Goal: Task Accomplishment & Management: Complete application form

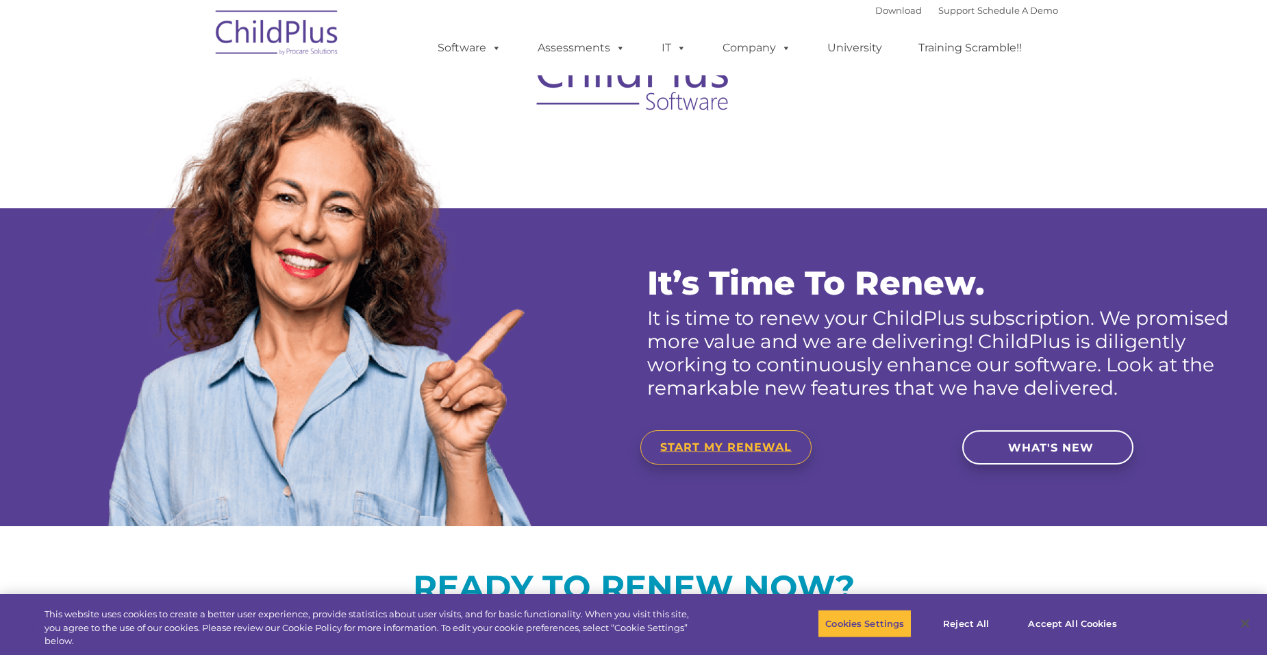
click at [776, 445] on span "START MY RENEWAL" at bounding box center [725, 446] width 131 height 13
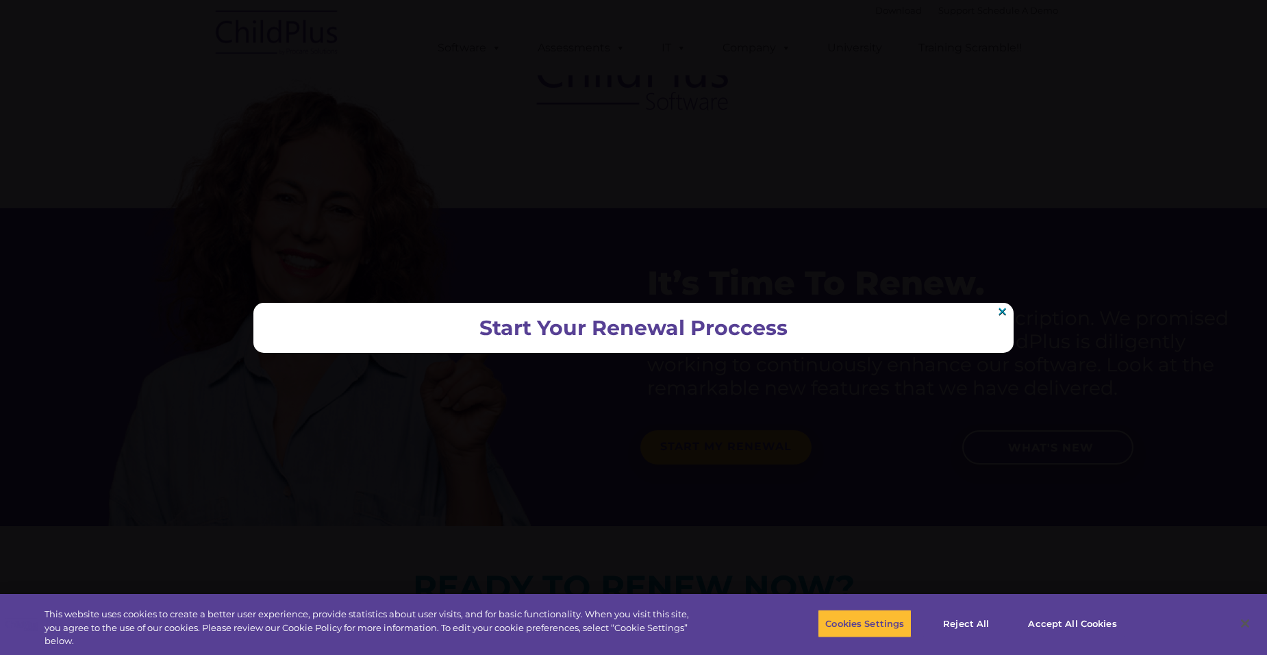
click at [636, 331] on h2 "Start Your Renewal Proccess" at bounding box center [633, 327] width 733 height 23
click at [1049, 624] on button "Accept All Cookies" at bounding box center [1071, 623] width 103 height 29
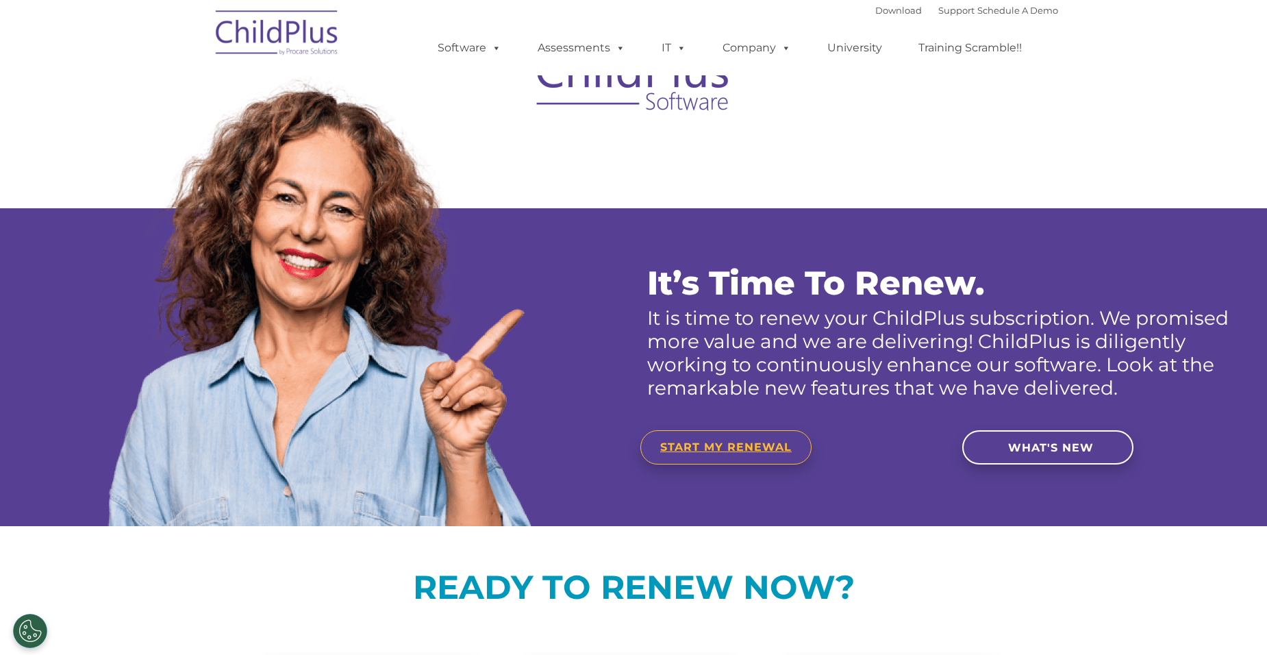
click at [740, 447] on span "START MY RENEWAL" at bounding box center [725, 446] width 131 height 13
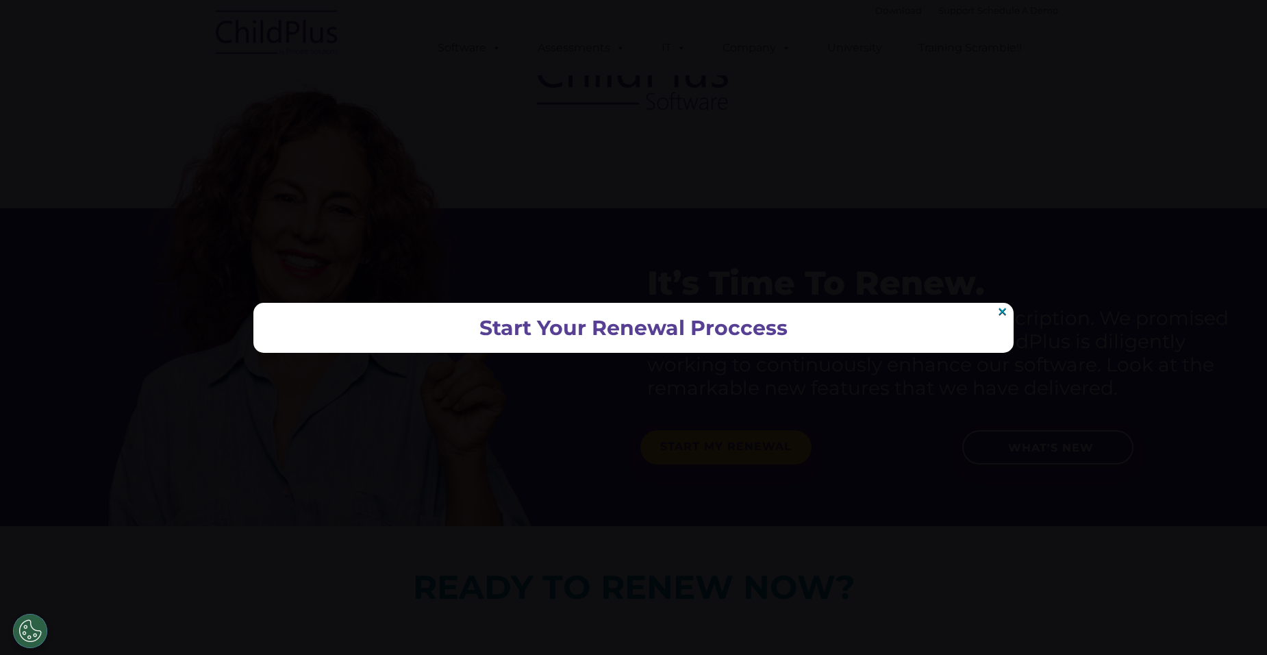
click at [625, 313] on div "Start Your Renewal Proccess ×" at bounding box center [633, 328] width 760 height 50
click at [600, 326] on h2 "Start Your Renewal Proccess" at bounding box center [633, 327] width 733 height 23
click at [554, 327] on h2 "Start Your Renewal Proccess" at bounding box center [633, 327] width 733 height 23
click at [805, 327] on h2 "Start Your Renewal Proccess" at bounding box center [633, 327] width 733 height 23
click at [727, 333] on h2 "Start Your Renewal Proccess" at bounding box center [633, 327] width 733 height 23
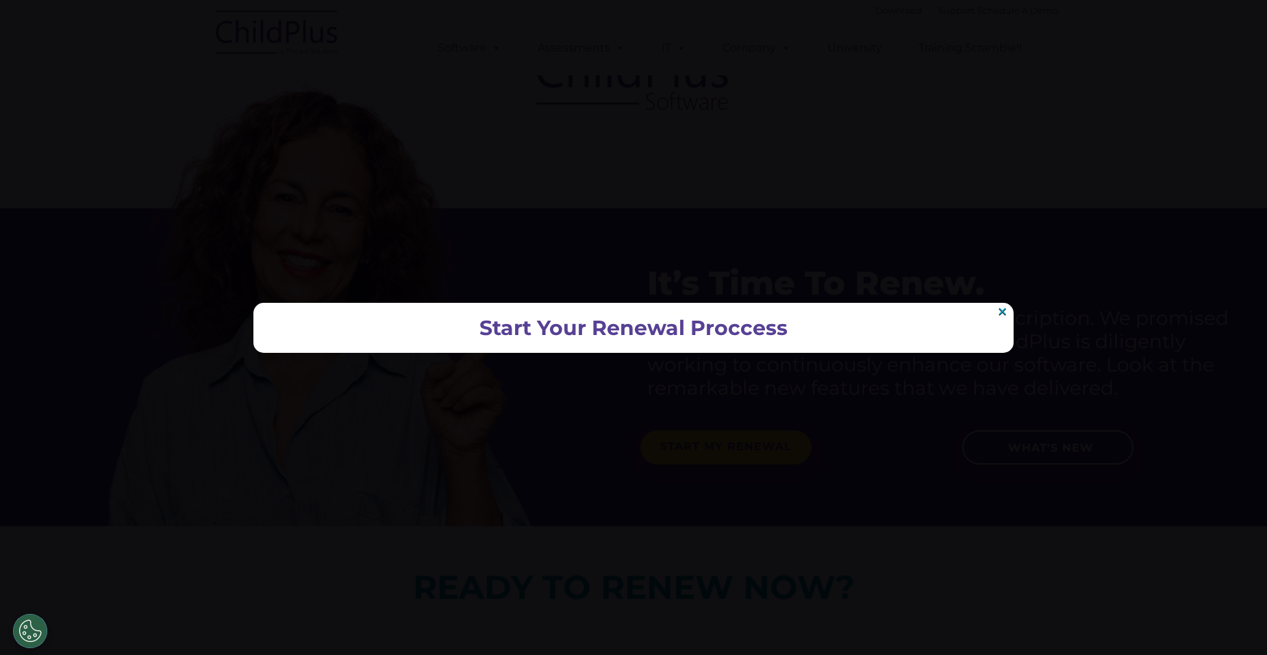
click at [548, 335] on h2 "Start Your Renewal Proccess" at bounding box center [633, 327] width 733 height 23
drag, startPoint x: 548, startPoint y: 335, endPoint x: 502, endPoint y: 323, distance: 47.3
click at [502, 323] on h2 "Start Your Renewal Proccess" at bounding box center [633, 327] width 733 height 23
click at [999, 312] on link "×" at bounding box center [1002, 311] width 12 height 10
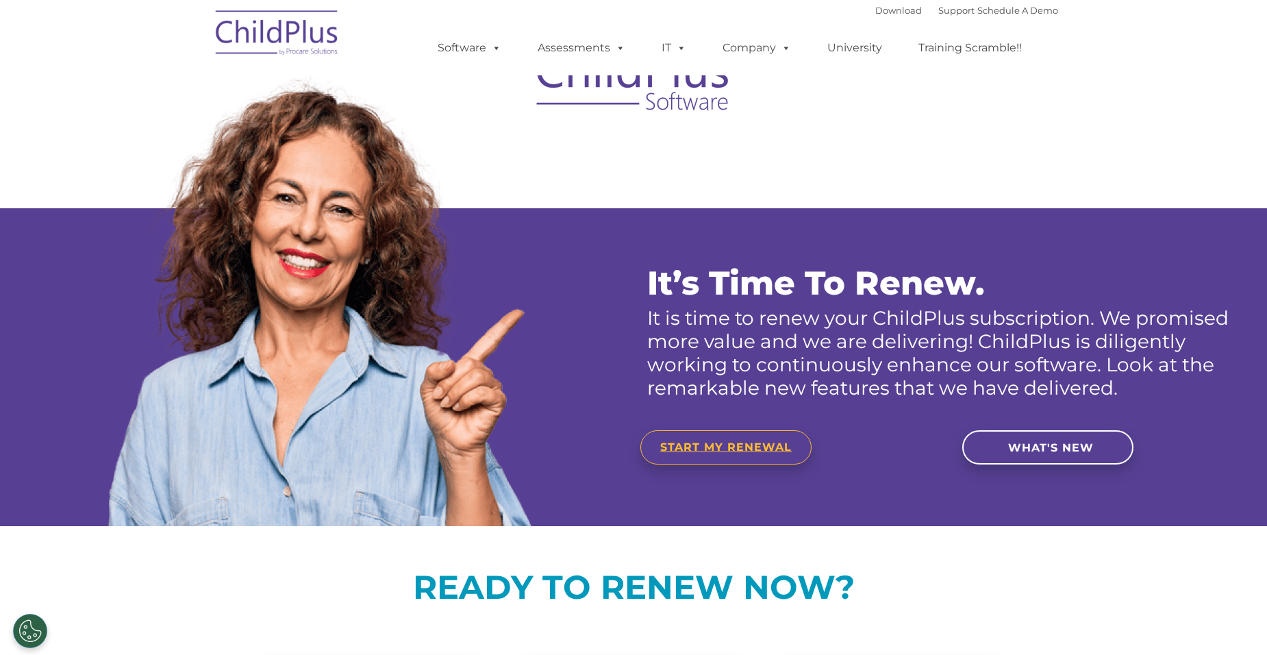
click at [759, 463] on link "START MY RENEWAL" at bounding box center [725, 447] width 171 height 34
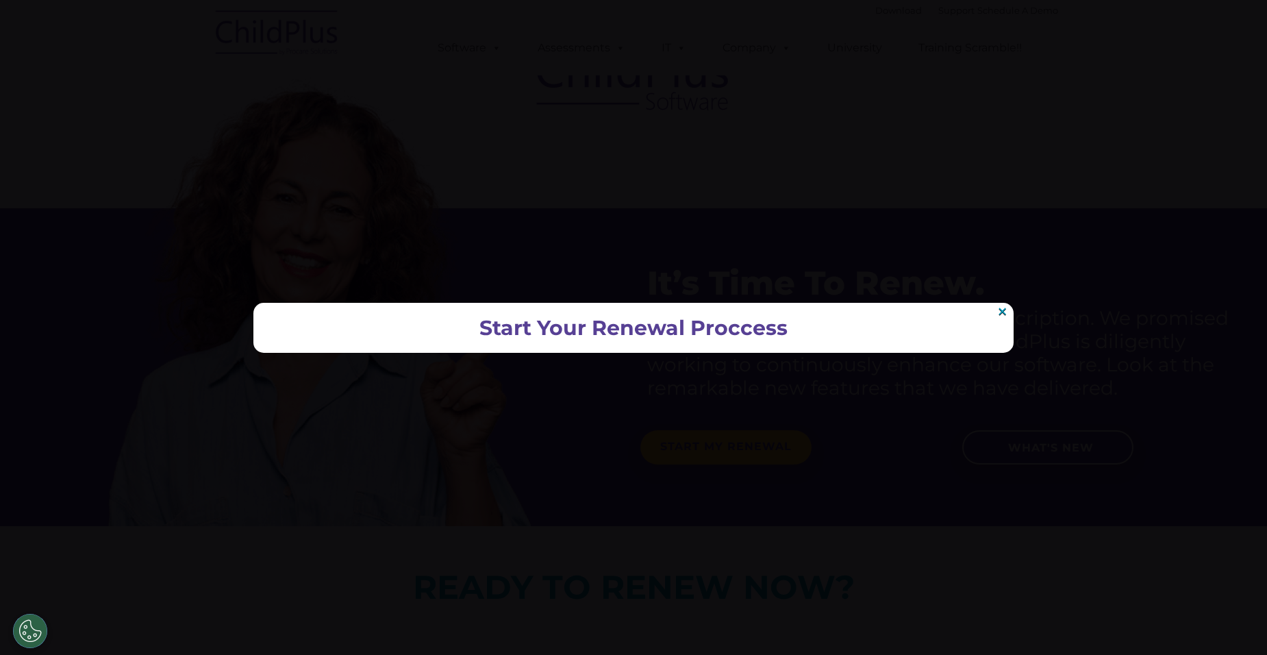
click at [562, 304] on div "Start Your Renewal Proccess ×" at bounding box center [633, 328] width 760 height 50
click at [561, 328] on h2 "Start Your Renewal Proccess" at bounding box center [633, 327] width 733 height 23
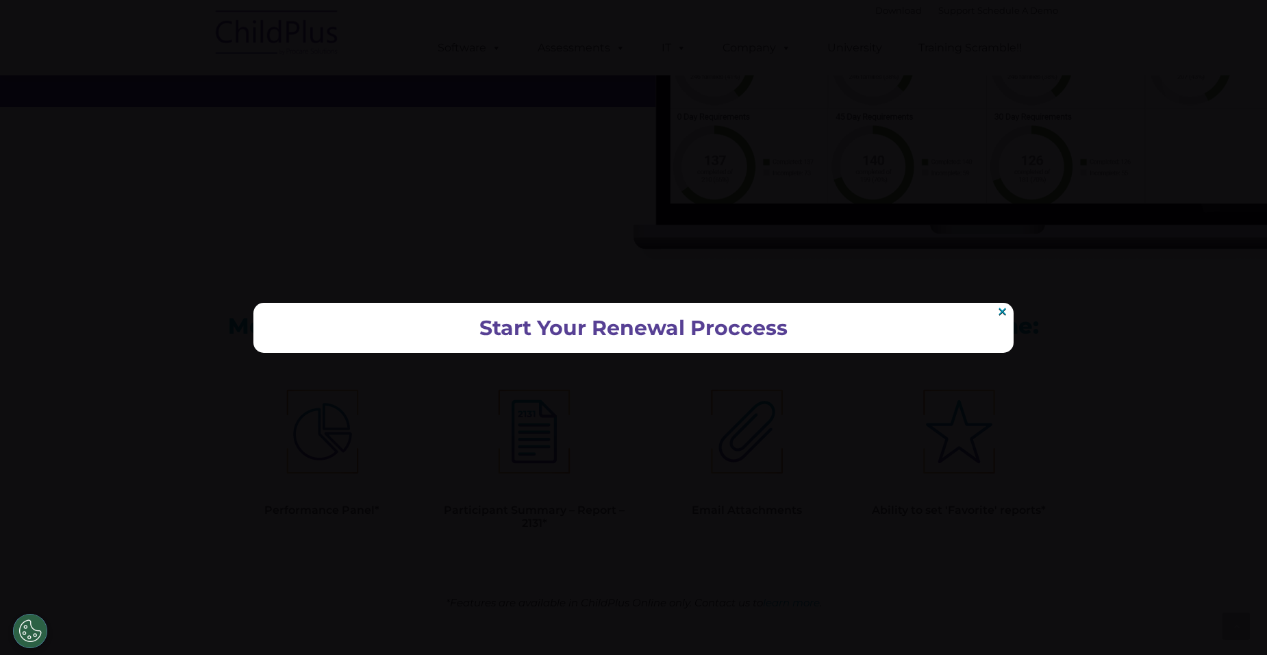
scroll to position [1813, 0]
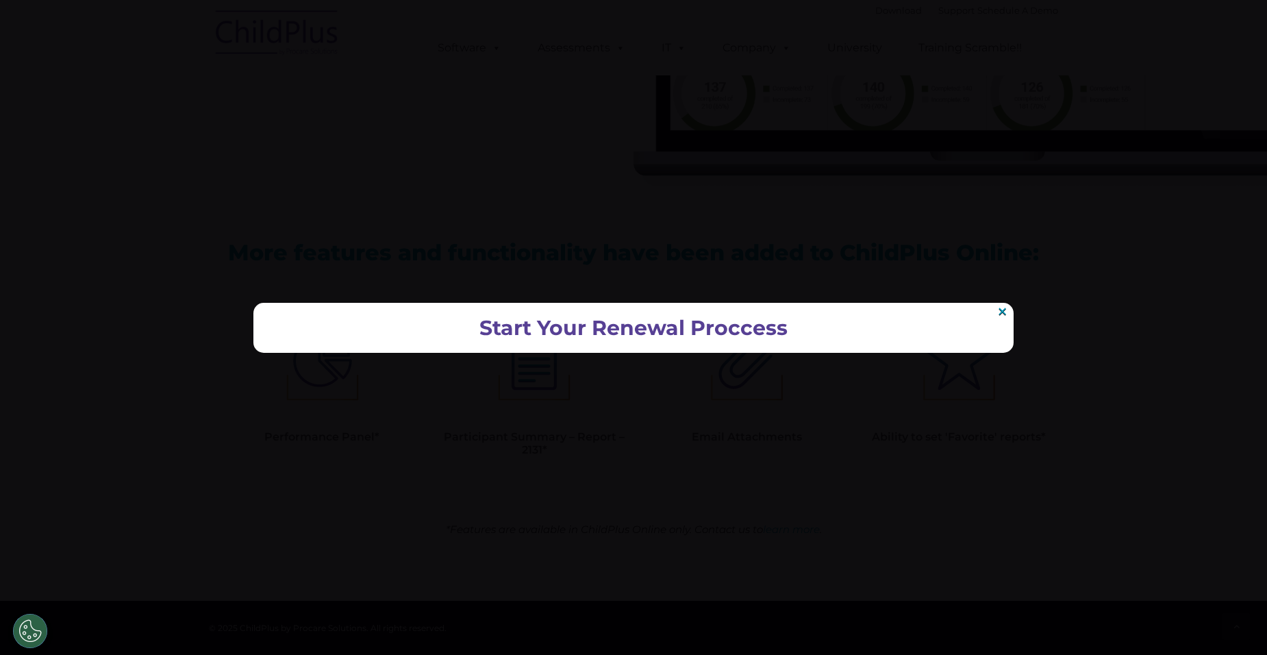
click at [631, 312] on div "Start Your Renewal Proccess ×" at bounding box center [633, 328] width 760 height 50
click at [999, 312] on link "×" at bounding box center [1002, 311] width 12 height 10
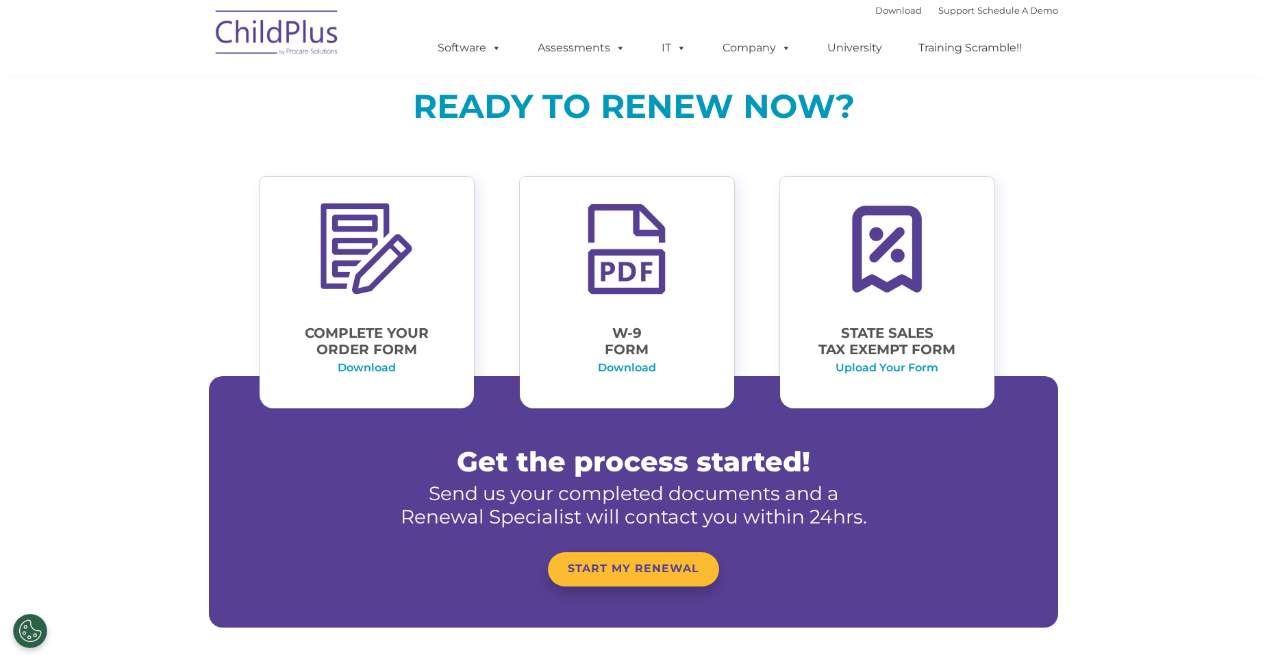
scroll to position [473, 0]
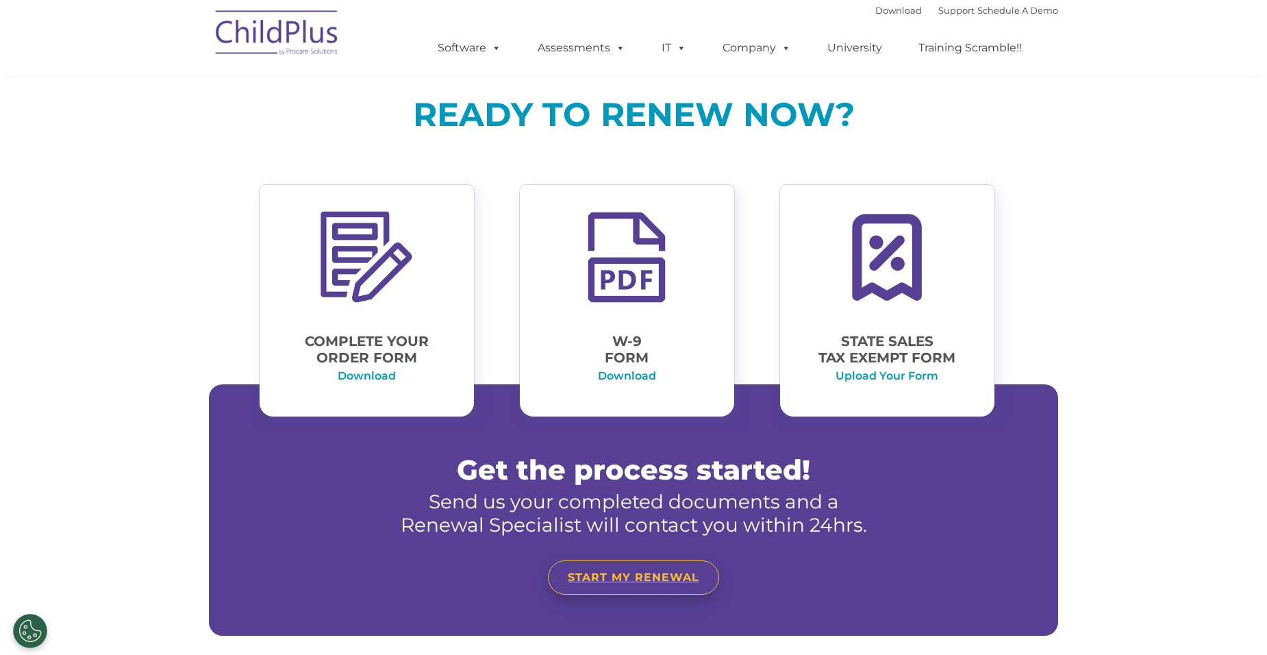
click at [611, 574] on span "START MY RENEWAL" at bounding box center [633, 576] width 131 height 13
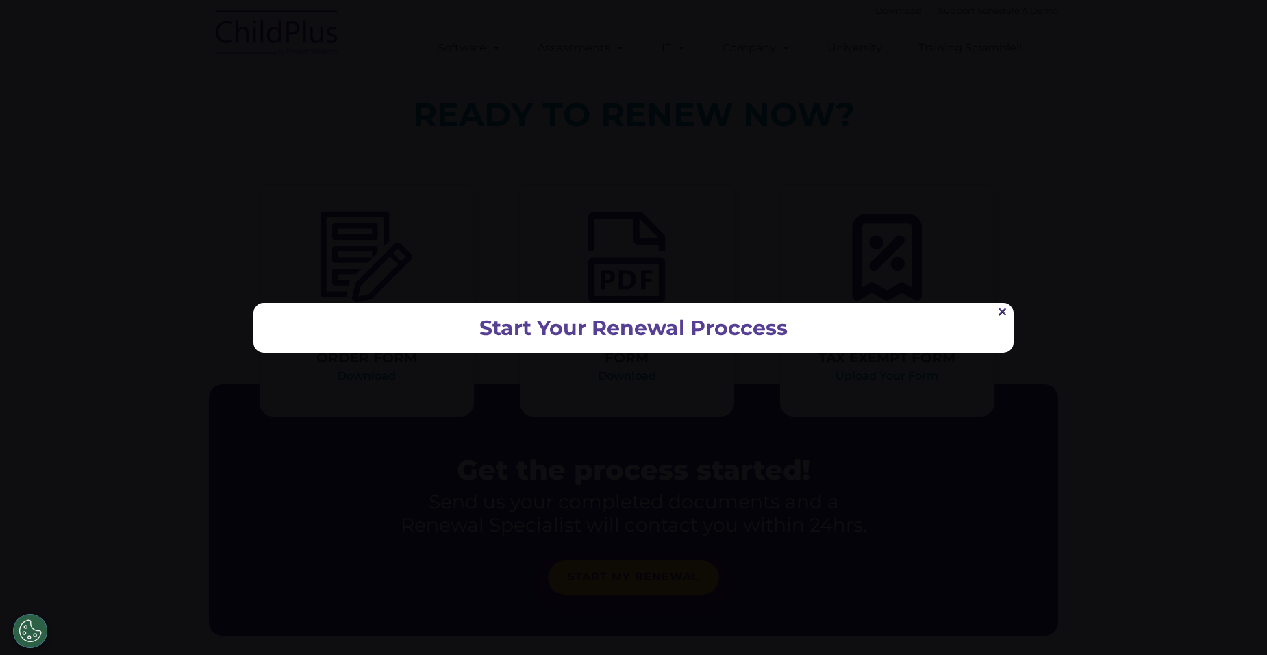
click at [1000, 310] on link "×" at bounding box center [1002, 311] width 12 height 10
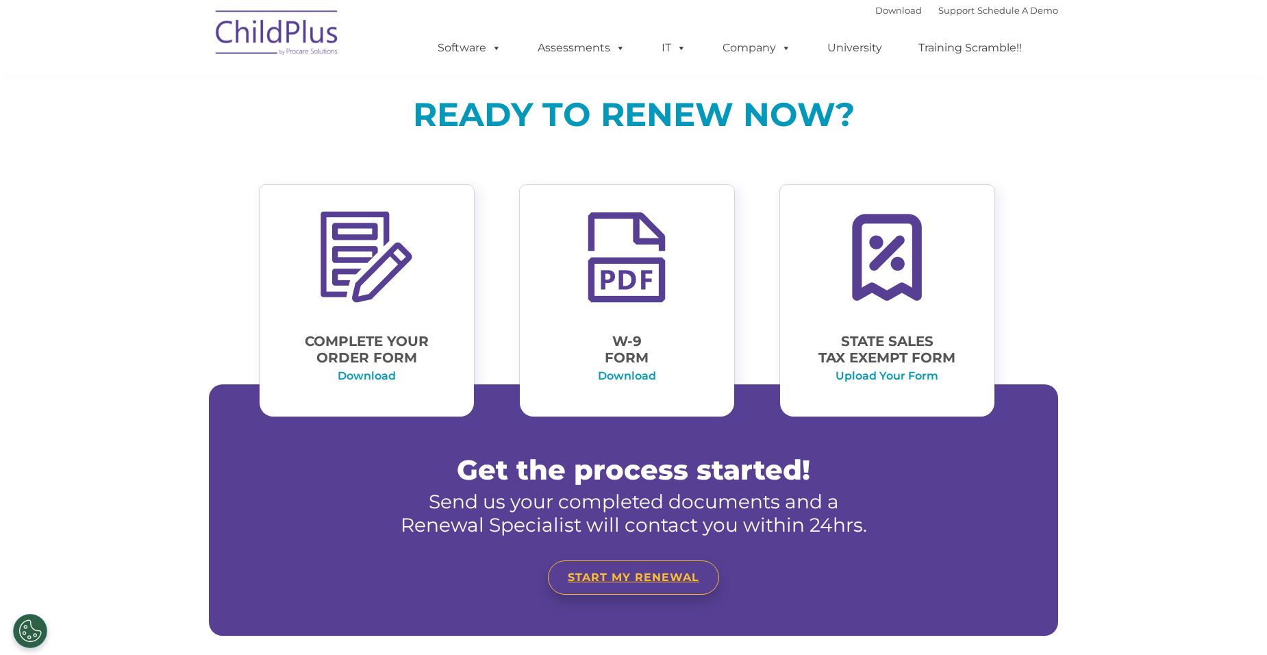
click at [640, 575] on span "START MY RENEWAL" at bounding box center [633, 576] width 131 height 13
